Goal: Task Accomplishment & Management: Complete application form

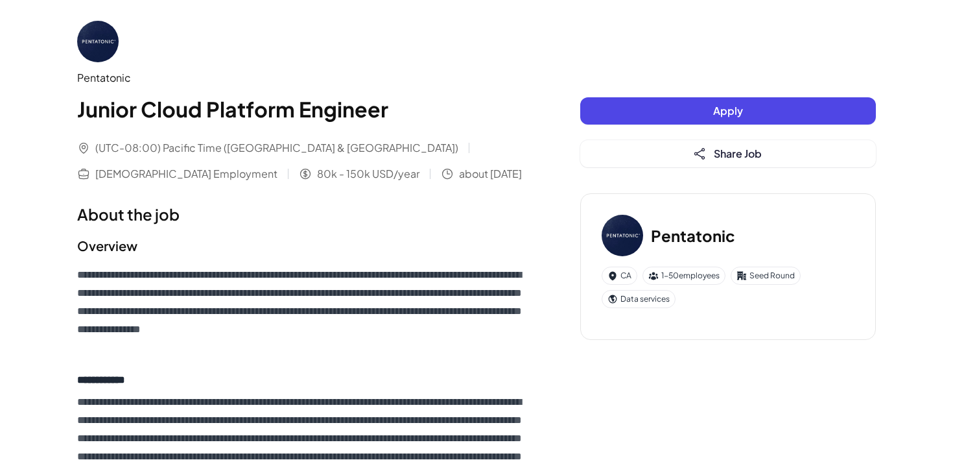
click at [719, 119] on button "Apply" at bounding box center [729, 110] width 296 height 27
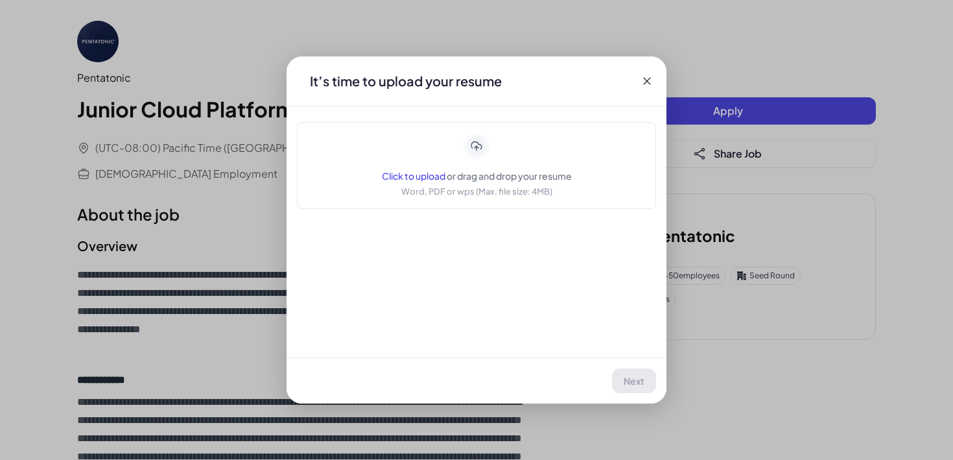
click at [471, 179] on span "or drag and drop your resume" at bounding box center [509, 176] width 125 height 12
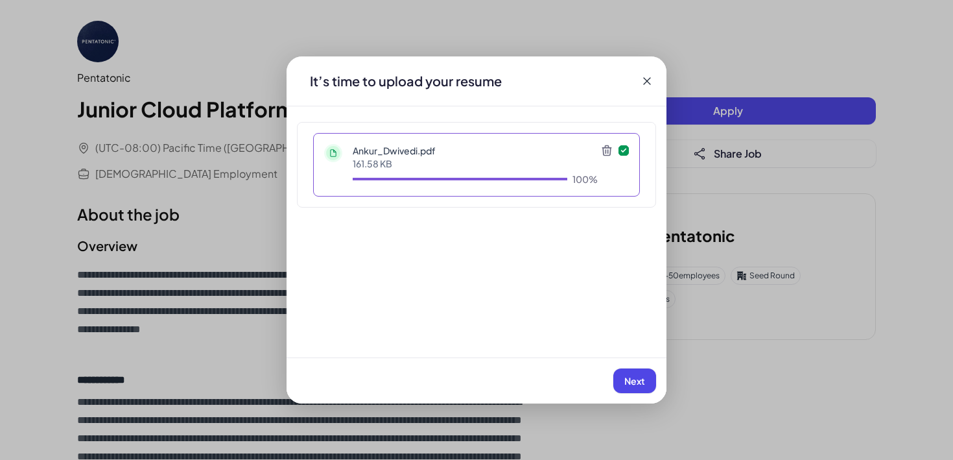
click at [636, 382] on span "Next" at bounding box center [635, 381] width 21 height 12
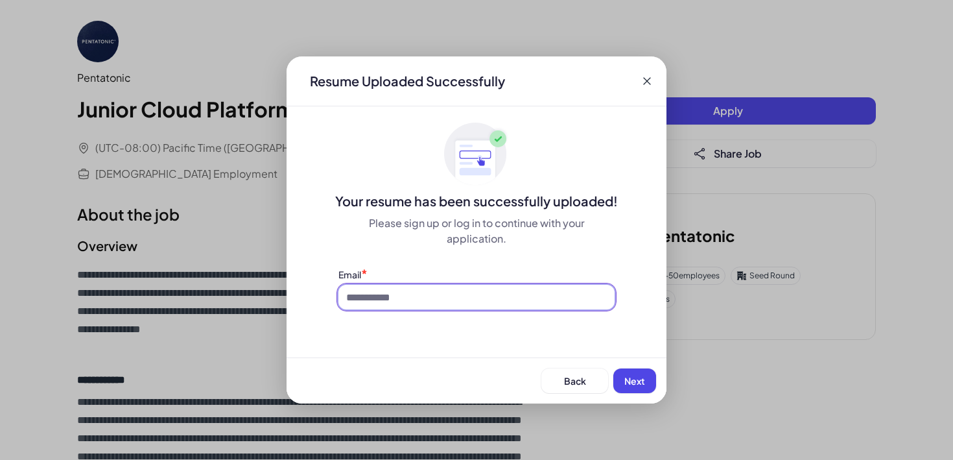
click at [510, 303] on input at bounding box center [477, 297] width 276 height 25
type input "**********"
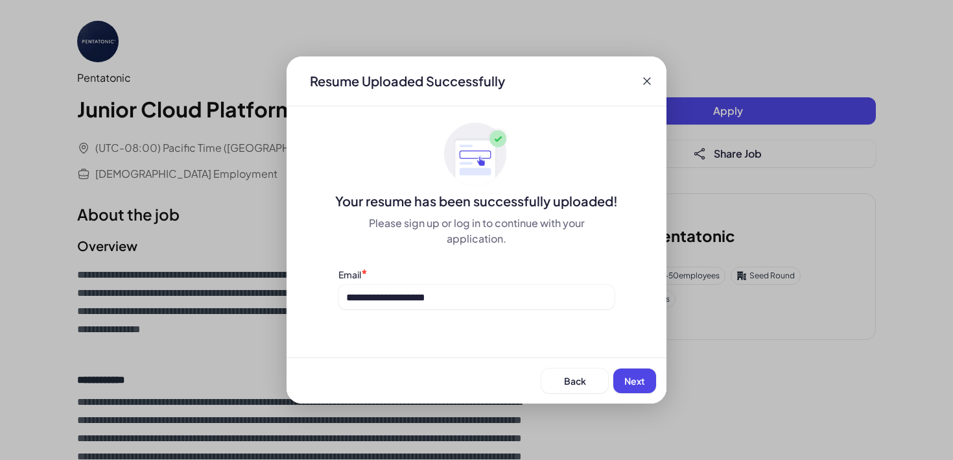
click at [630, 385] on span "Next" at bounding box center [635, 381] width 21 height 12
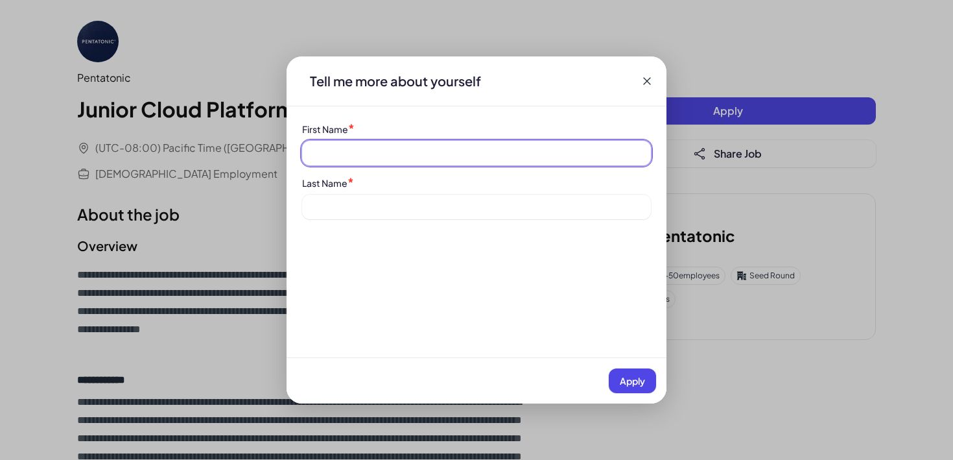
click at [509, 162] on input at bounding box center [476, 153] width 349 height 25
type input "*****"
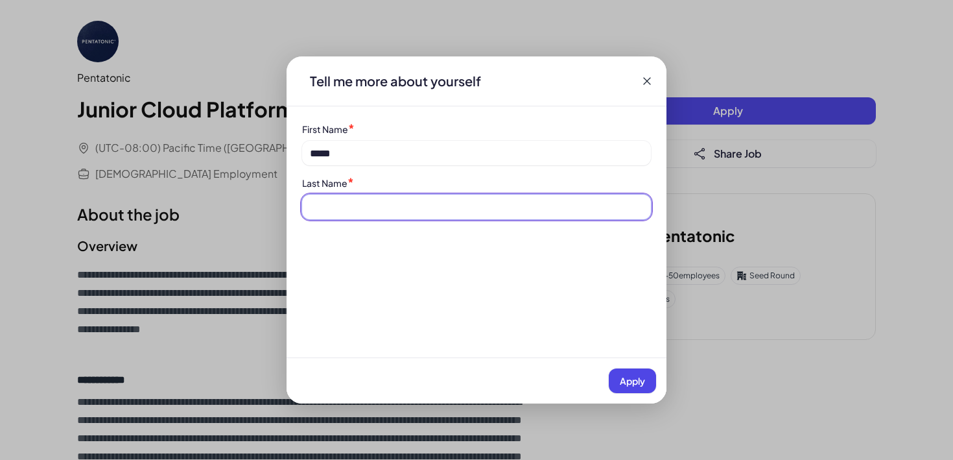
click at [486, 205] on input at bounding box center [476, 207] width 349 height 25
type input "*******"
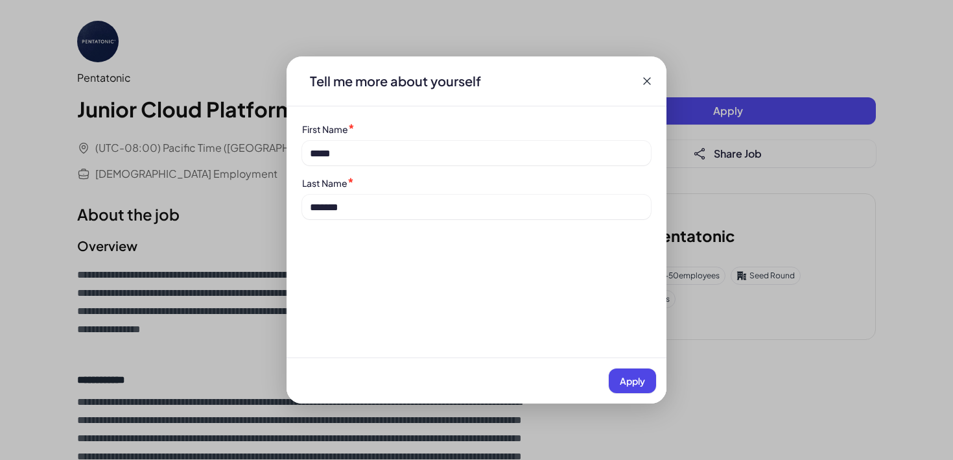
click at [640, 380] on span "Apply" at bounding box center [632, 381] width 25 height 12
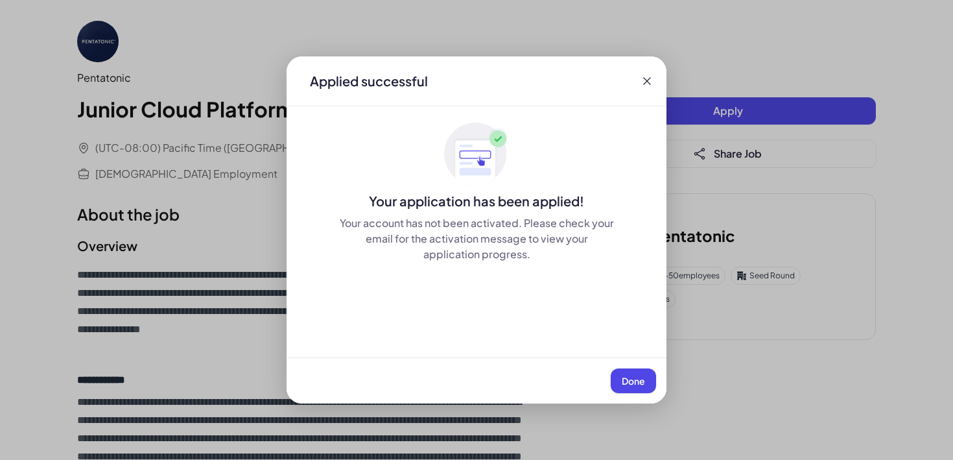
click at [634, 376] on span "Done" at bounding box center [633, 381] width 23 height 12
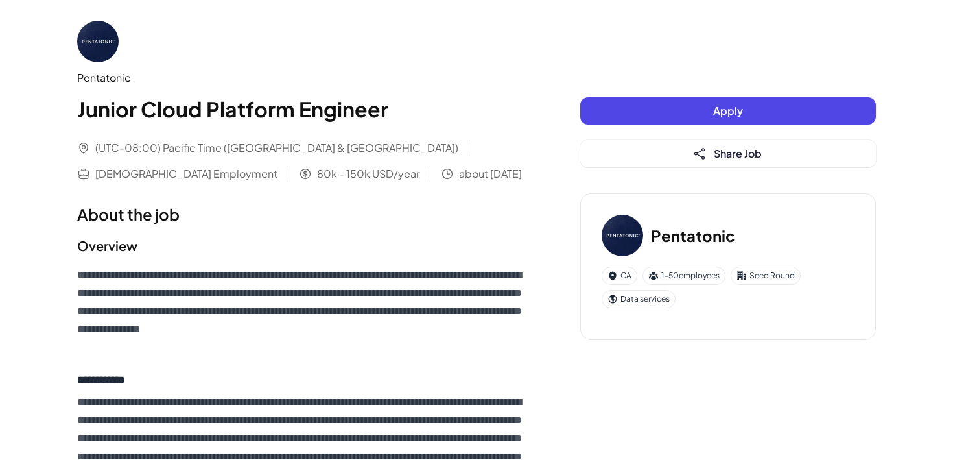
click at [693, 233] on h3 "Pentatonic" at bounding box center [693, 235] width 84 height 23
click at [101, 38] on img at bounding box center [98, 42] width 42 height 42
click at [108, 80] on div "Pentatonic" at bounding box center [302, 78] width 451 height 16
copy div "Pentatonic"
